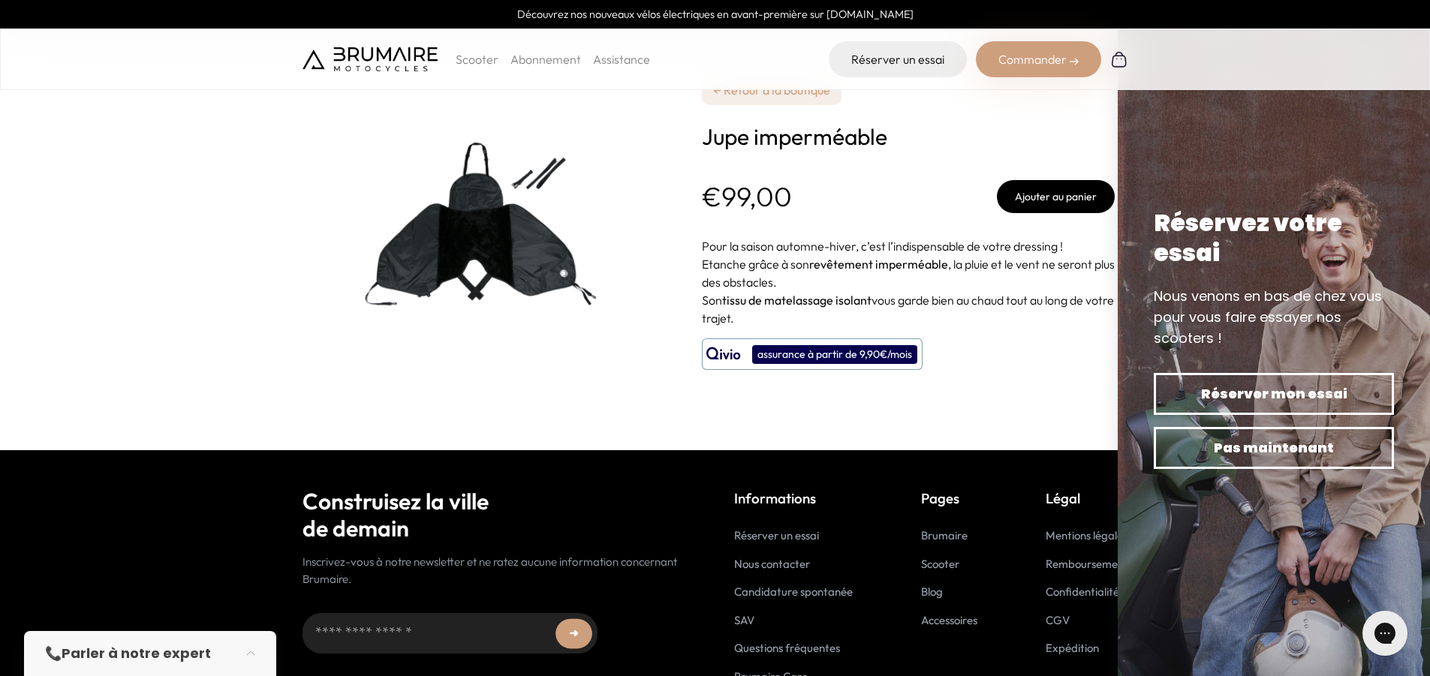
click at [771, 100] on link "← Retour à la boutique" at bounding box center [772, 90] width 140 height 30
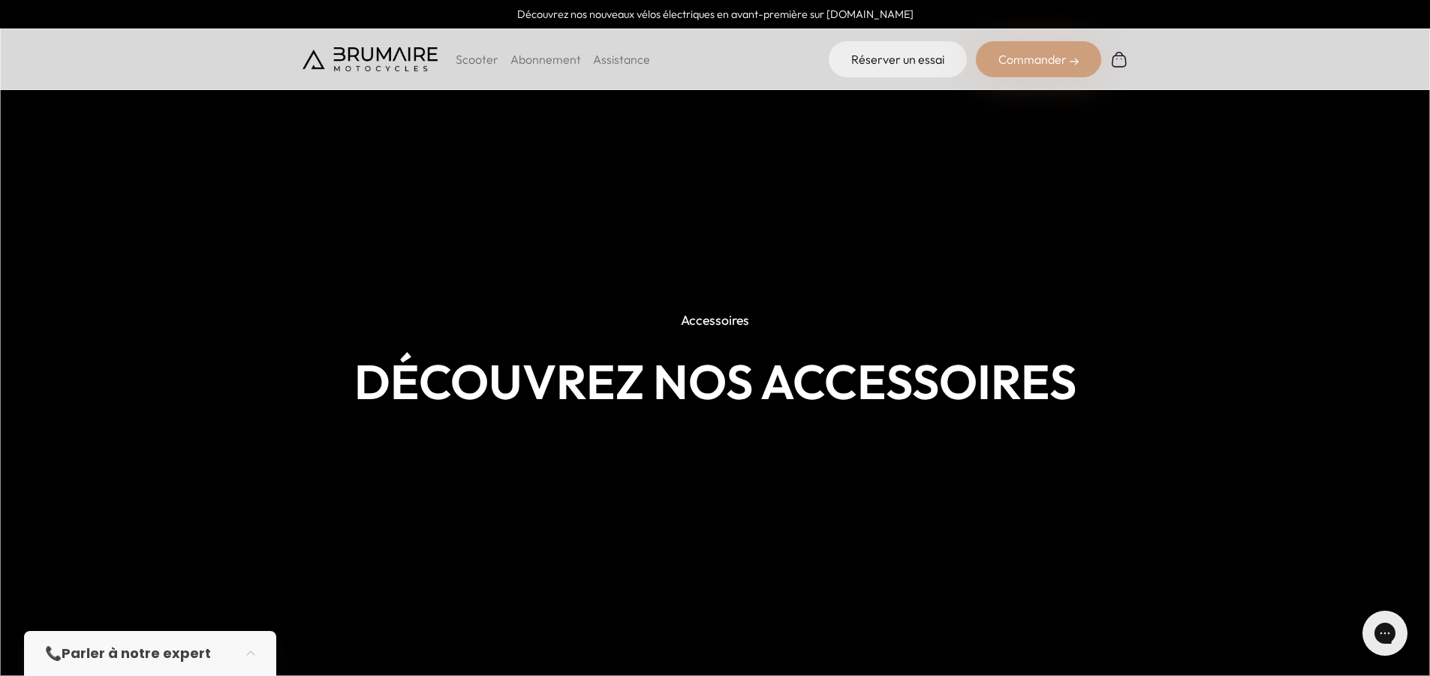
click at [352, 54] on img at bounding box center [370, 59] width 135 height 24
